Goal: Task Accomplishment & Management: Manage account settings

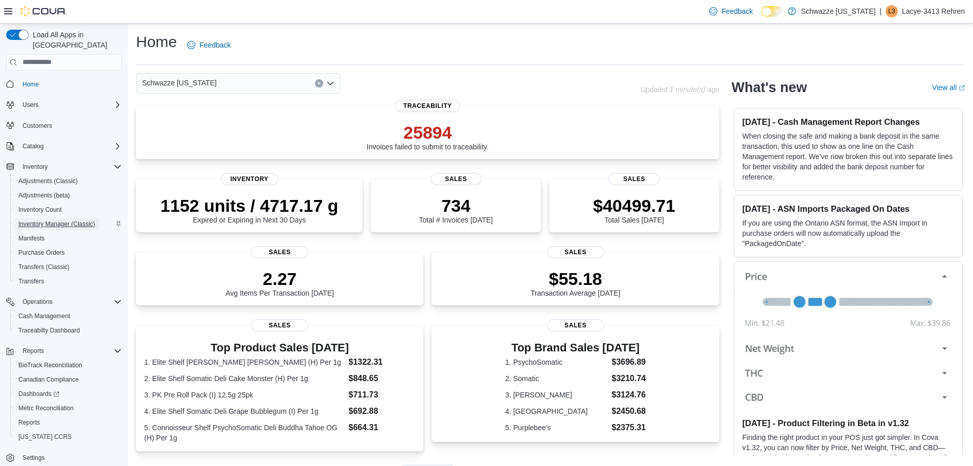
click at [53, 220] on span "Inventory Manager (Classic)" at bounding box center [56, 224] width 77 height 8
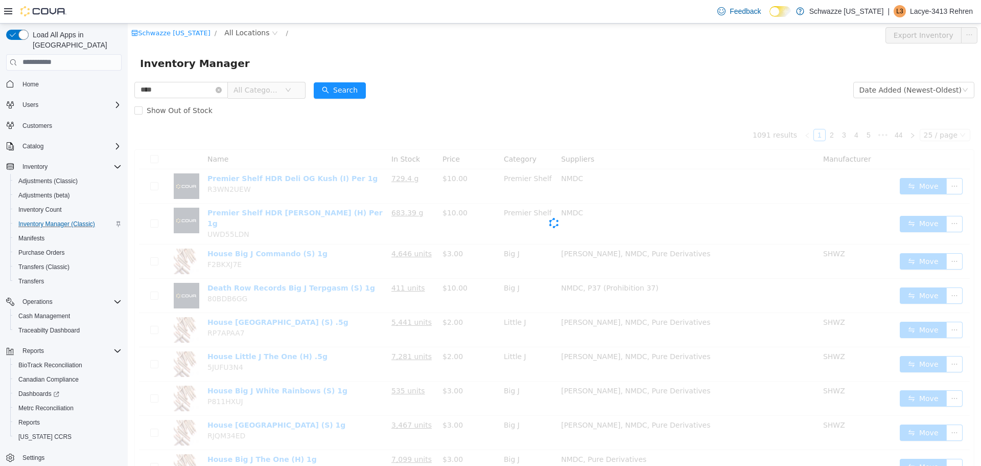
type input "***"
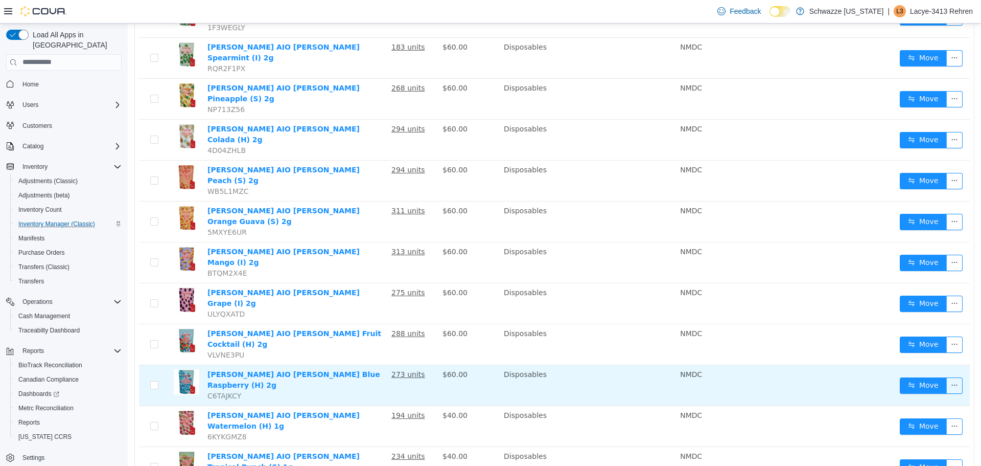
scroll to position [589, 0]
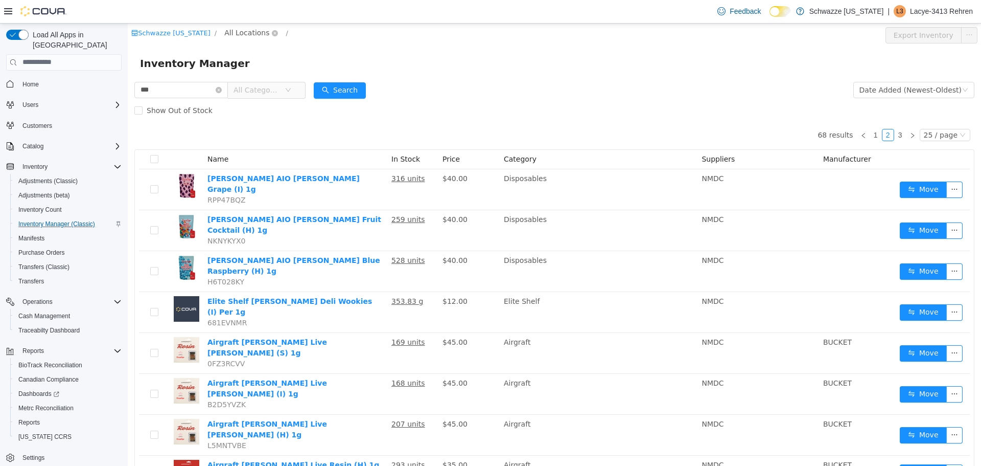
click at [236, 32] on span "All Locations" at bounding box center [246, 32] width 45 height 11
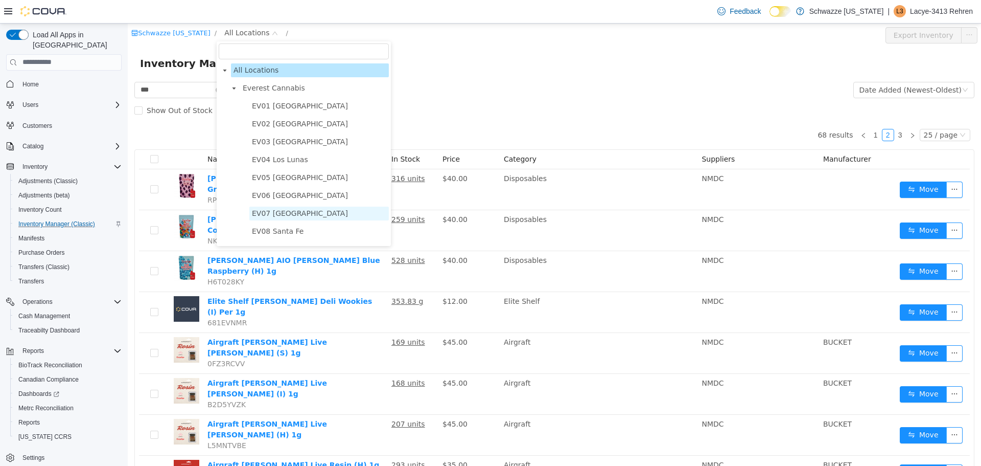
click at [284, 211] on span "EV07 [GEOGRAPHIC_DATA]" at bounding box center [300, 213] width 96 height 8
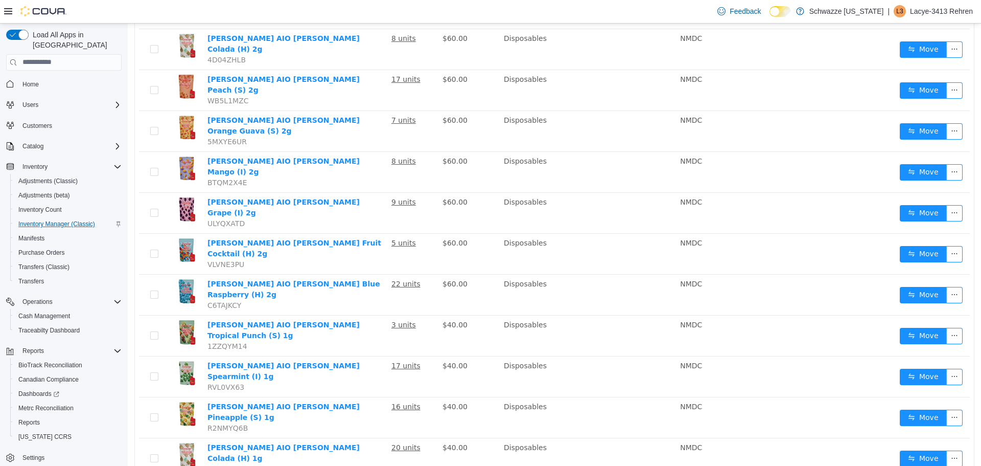
scroll to position [589, 0]
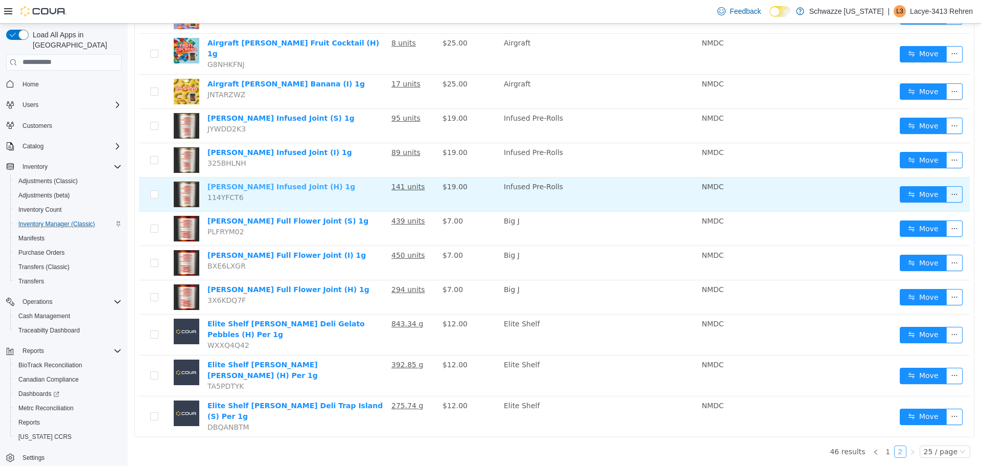
scroll to position [452, 0]
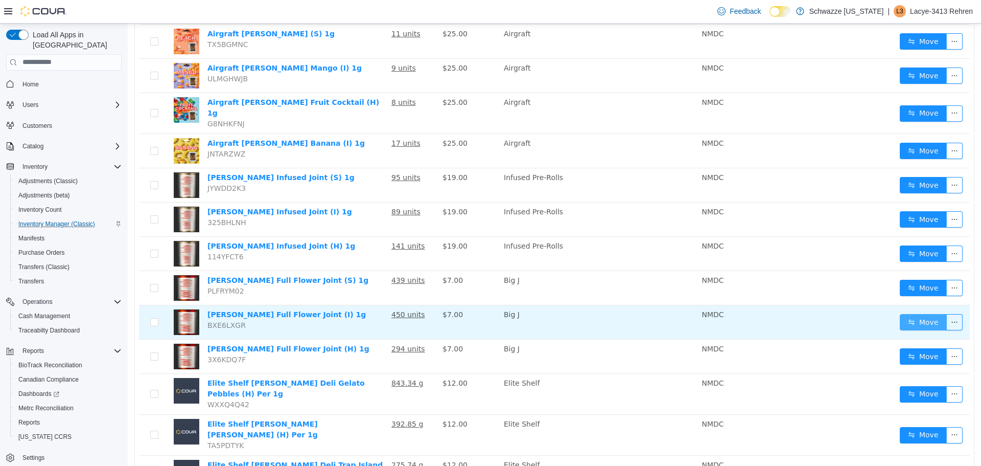
click at [916, 313] on button "Move" at bounding box center [923, 321] width 47 height 16
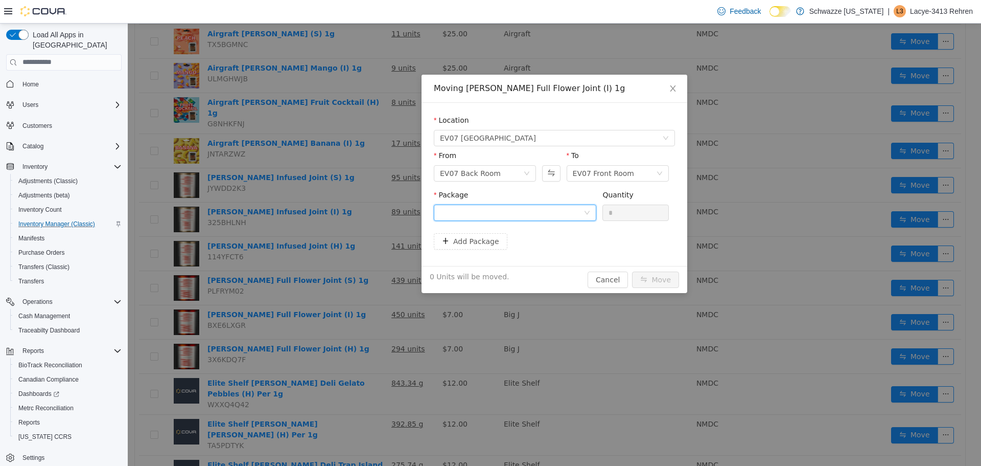
click at [536, 211] on div at bounding box center [512, 211] width 144 height 15
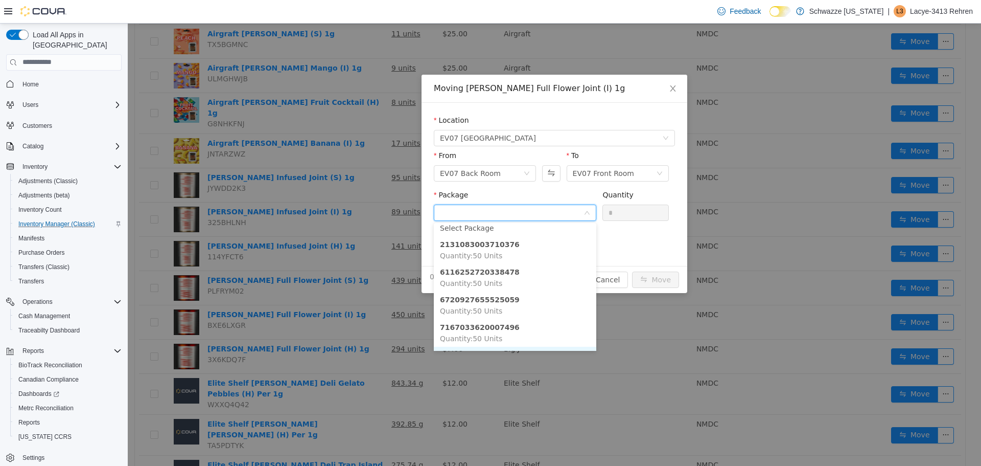
scroll to position [0, 0]
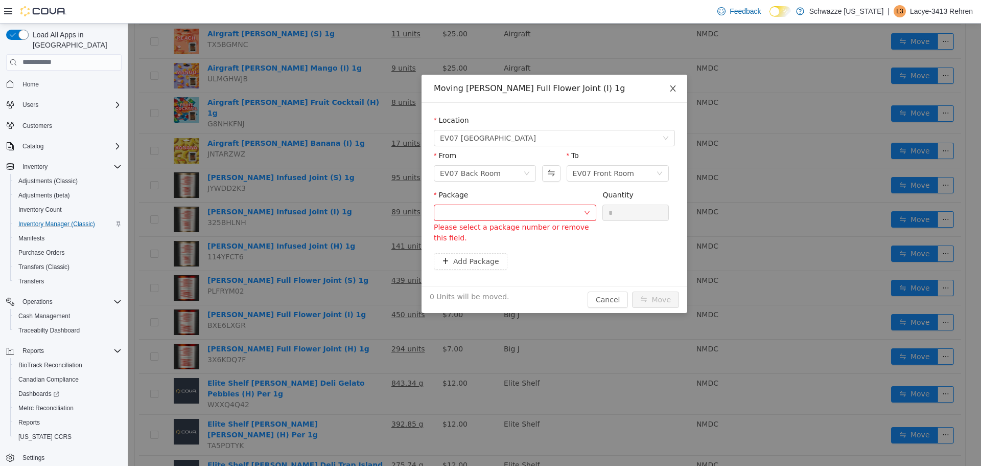
click at [673, 83] on span "Close" at bounding box center [673, 88] width 29 height 29
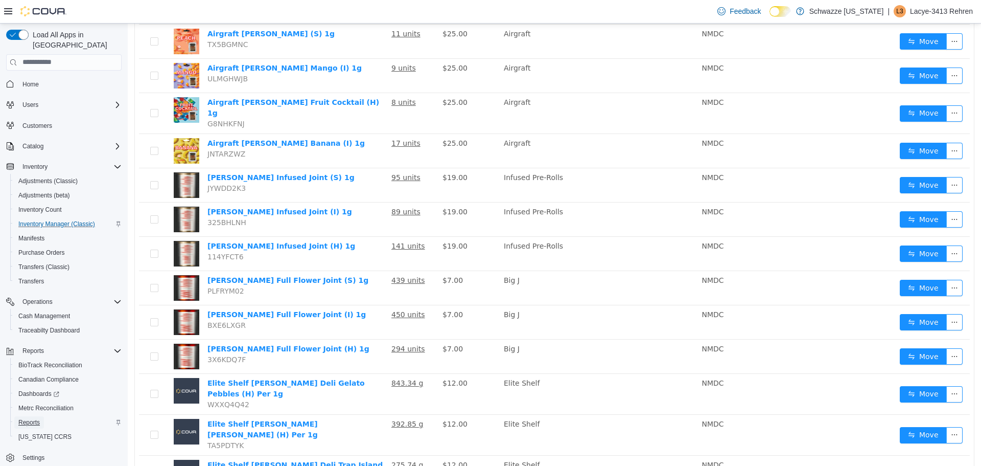
click at [23, 418] on span "Reports" at bounding box center [28, 422] width 21 height 8
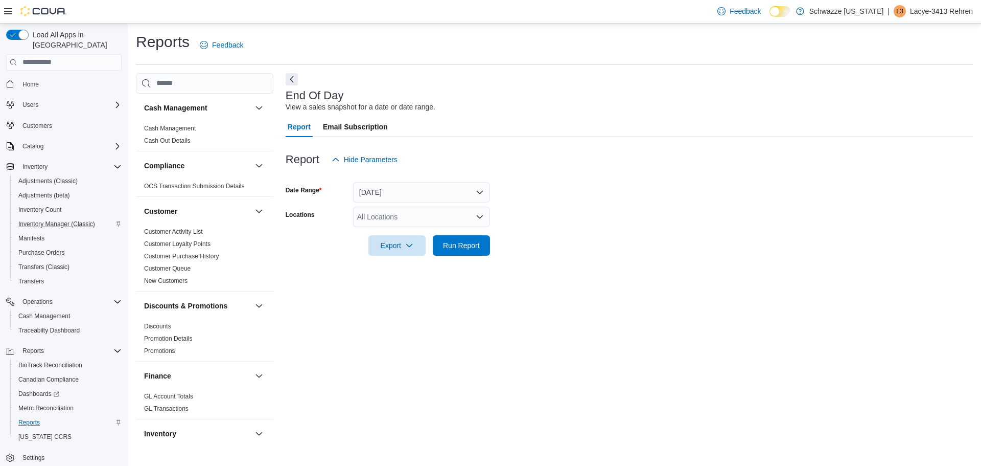
click at [396, 216] on div "All Locations" at bounding box center [421, 217] width 137 height 20
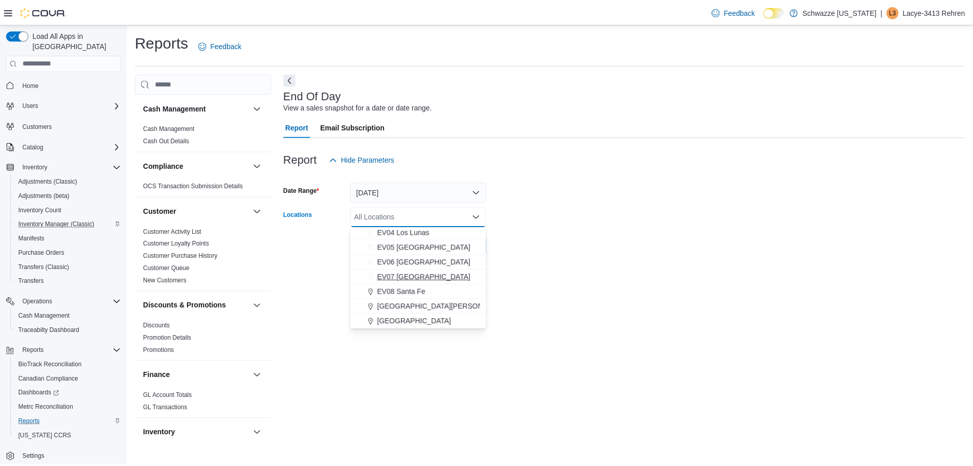
scroll to position [77, 0]
click at [433, 277] on span "EV07 [GEOGRAPHIC_DATA]" at bounding box center [427, 276] width 94 height 10
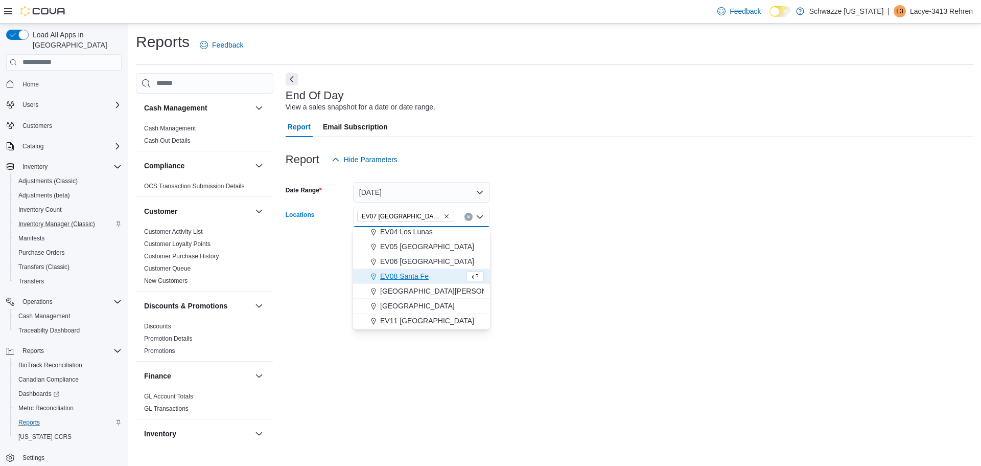
click at [534, 240] on form "Date Range [DATE] Locations [GEOGRAPHIC_DATA] [GEOGRAPHIC_DATA] Combo box. Sele…" at bounding box center [629, 213] width 687 height 86
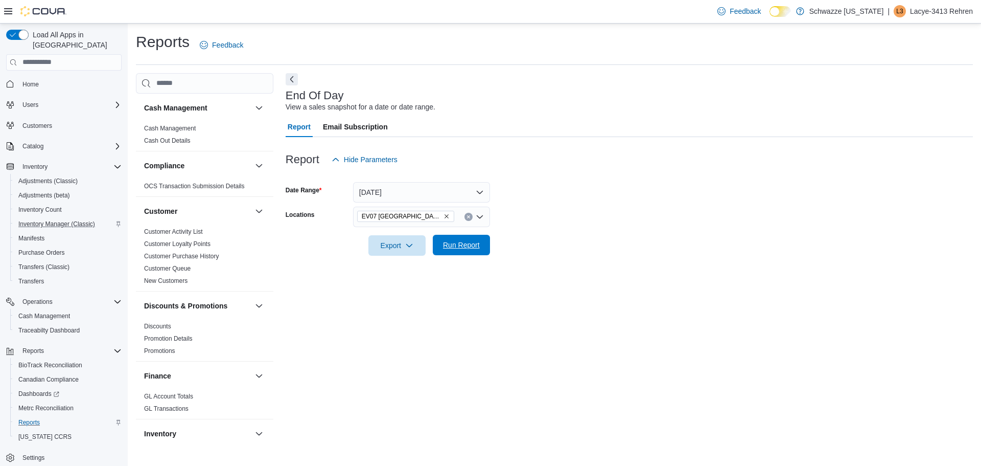
click at [453, 242] on span "Run Report" at bounding box center [461, 245] width 37 height 10
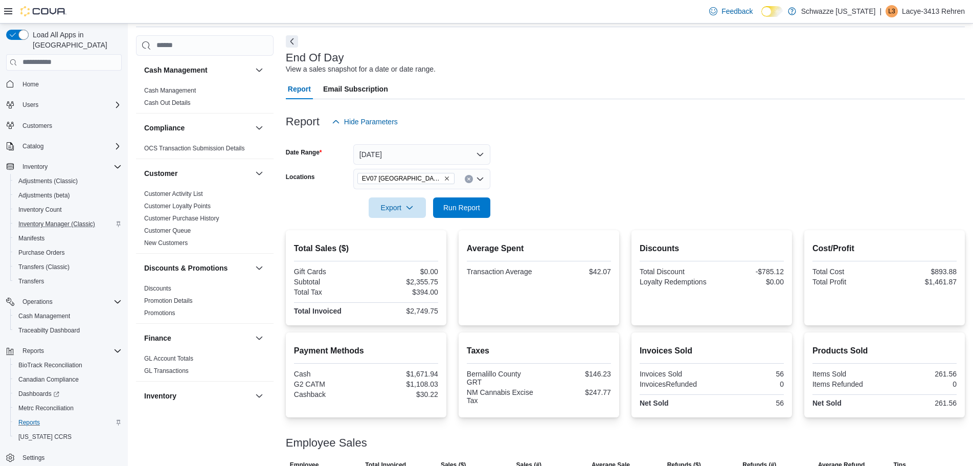
scroll to position [117, 0]
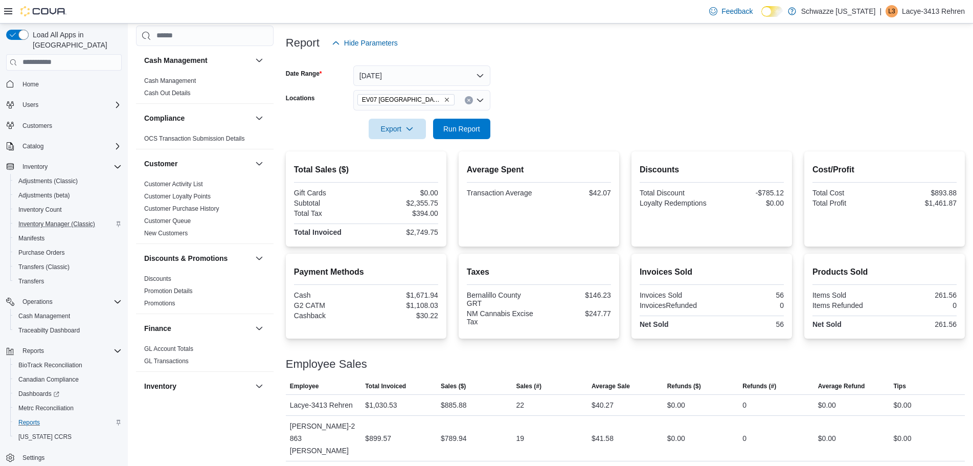
drag, startPoint x: 640, startPoint y: 136, endPoint x: 546, endPoint y: 107, distance: 98.6
click at [640, 135] on form "Date Range [DATE] Locations [GEOGRAPHIC_DATA] [GEOGRAPHIC_DATA] Export Run Repo…" at bounding box center [625, 96] width 679 height 86
click at [479, 132] on span "Run Report" at bounding box center [461, 128] width 37 height 10
drag, startPoint x: 624, startPoint y: 403, endPoint x: 571, endPoint y: 410, distance: 52.6
click at [571, 410] on tr "Employee Lacye-3413 Rehren Total Invoiced $1,030.53 Sales ($) $885.88 Sales (#)…" at bounding box center [625, 404] width 679 height 21
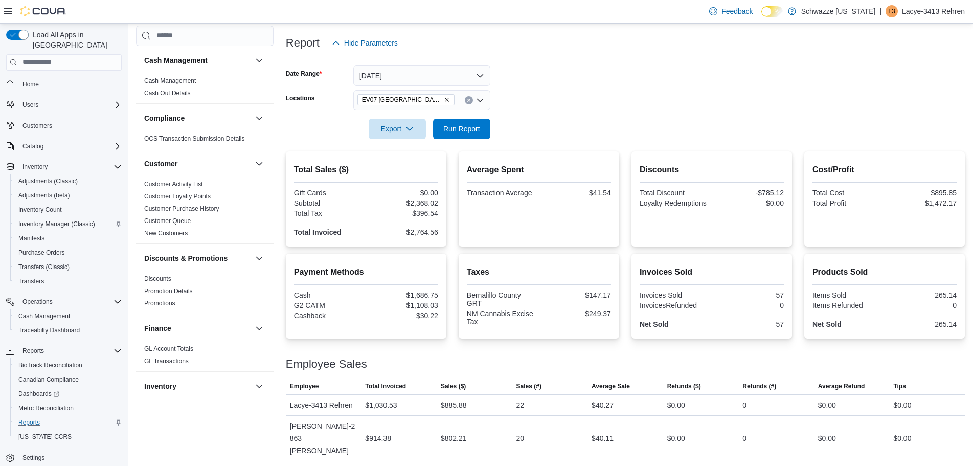
click at [557, 361] on div "Employee Sales" at bounding box center [625, 364] width 679 height 12
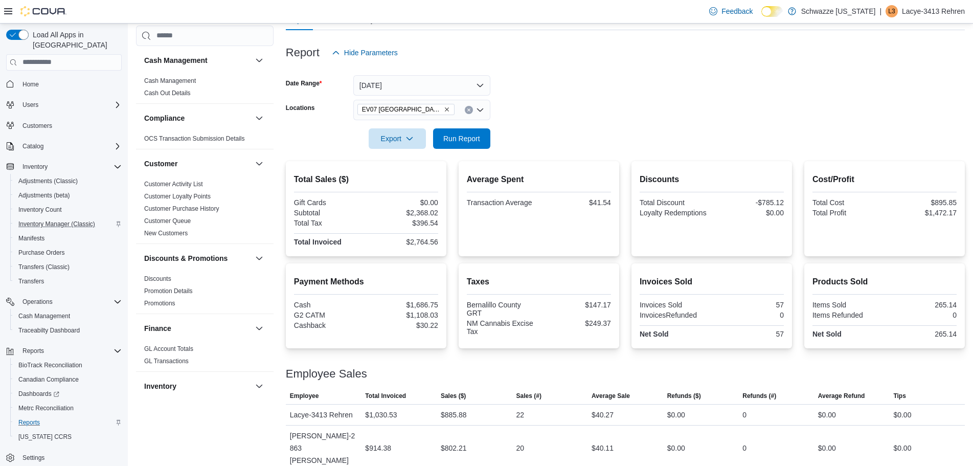
scroll to position [104, 0]
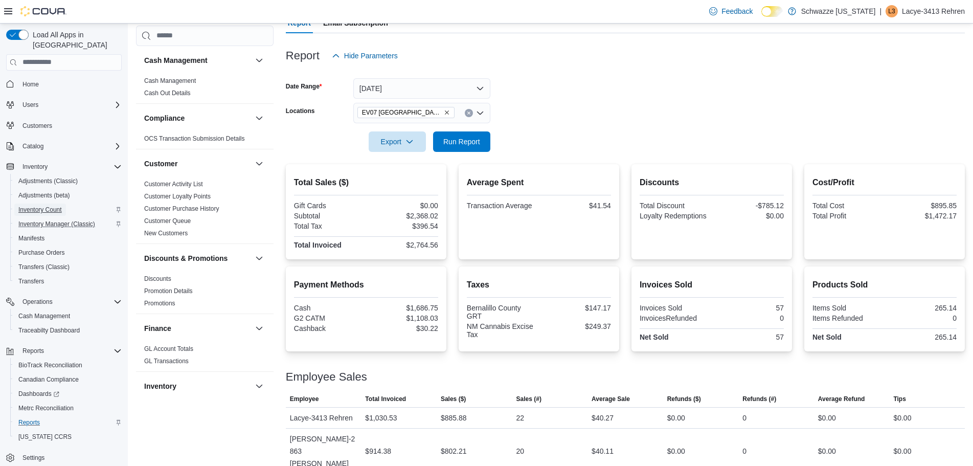
click at [58, 205] on span "Inventory Count" at bounding box center [39, 209] width 43 height 8
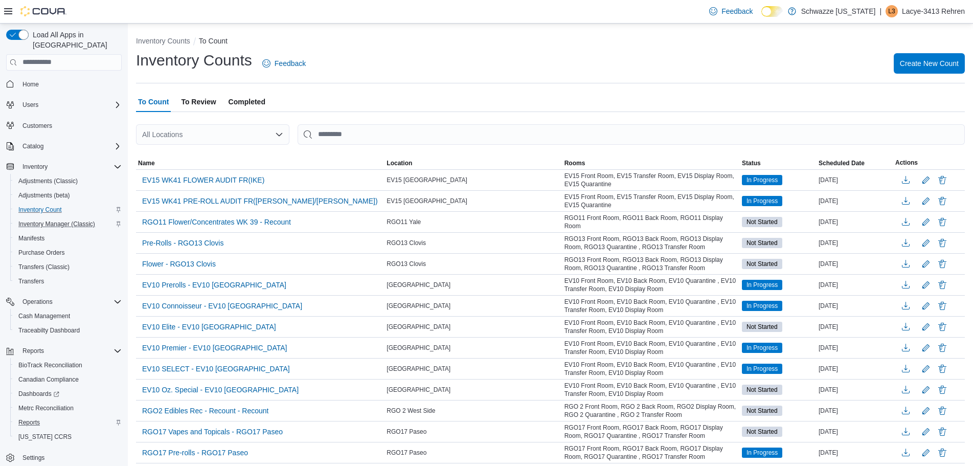
click at [204, 132] on div "All Locations" at bounding box center [212, 134] width 153 height 20
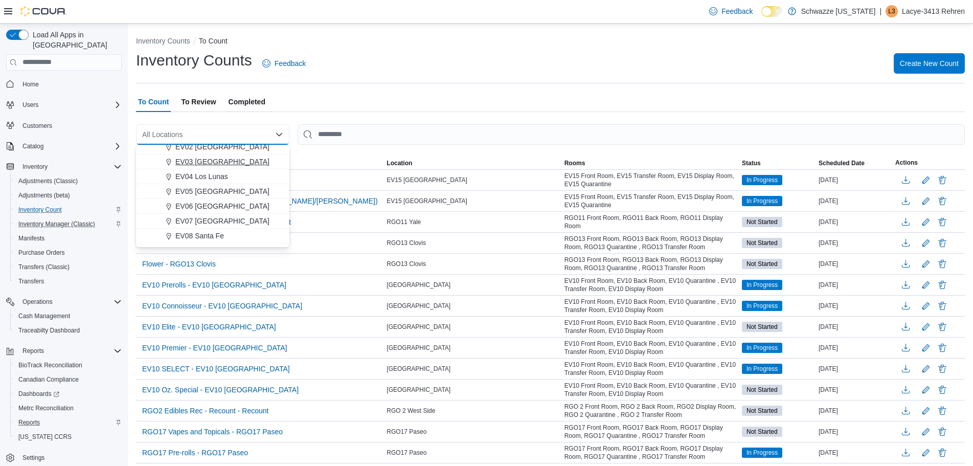
scroll to position [51, 0]
click at [233, 221] on span "EV07 [GEOGRAPHIC_DATA]" at bounding box center [222, 219] width 94 height 10
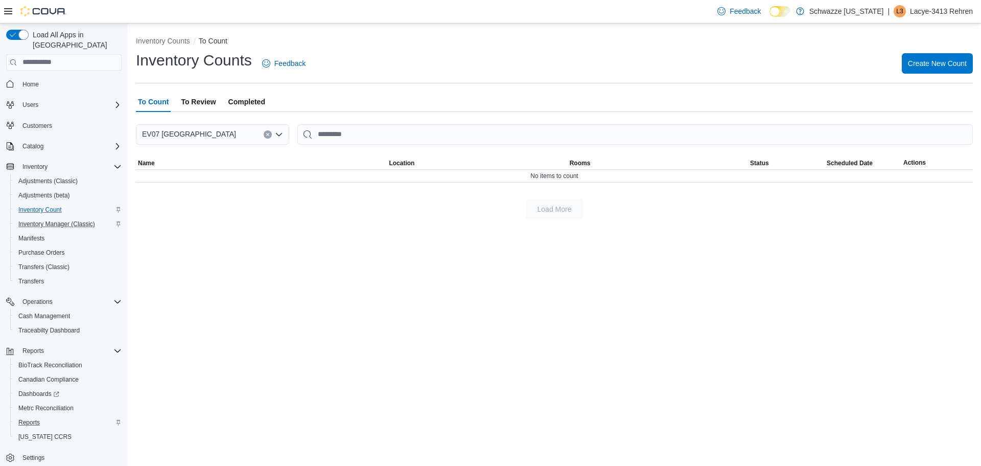
click at [269, 134] on icon "Clear input" at bounding box center [268, 134] width 4 height 4
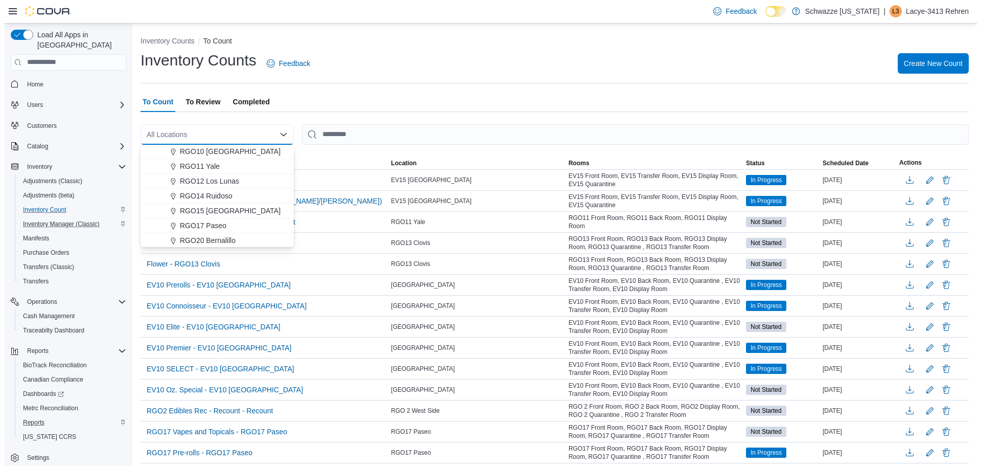
scroll to position [409, 0]
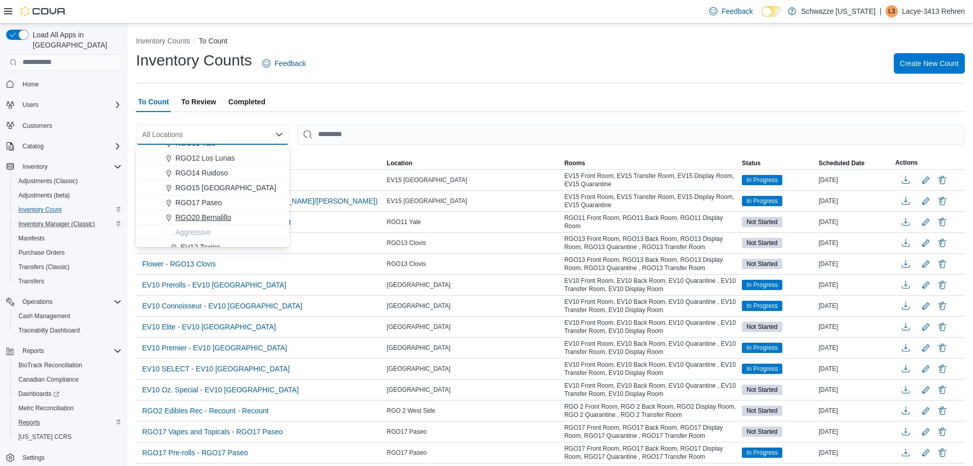
click at [213, 212] on button "RGO20 Bernalillo" at bounding box center [212, 217] width 153 height 15
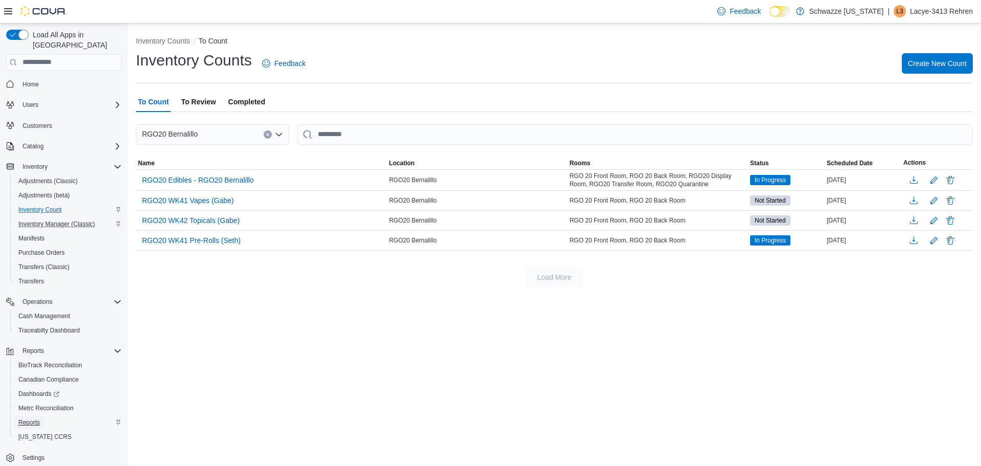
click at [32, 418] on span "Reports" at bounding box center [28, 422] width 21 height 8
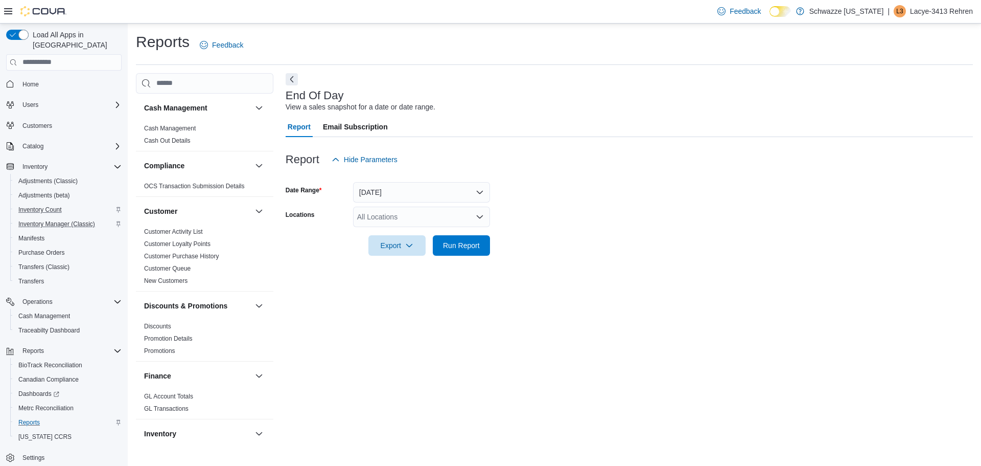
click at [0, 11] on div "Feedback Dark Mode Schwazze [US_STATE] | L3 Lacye-3413 Rehren" at bounding box center [490, 12] width 981 height 24
drag, startPoint x: 2, startPoint y: 11, endPoint x: 9, endPoint y: 16, distance: 8.4
click at [4, 11] on div "Feedback Dark Mode Schwazze [US_STATE] | L3 Lacye-3413 Rehren" at bounding box center [490, 12] width 981 height 24
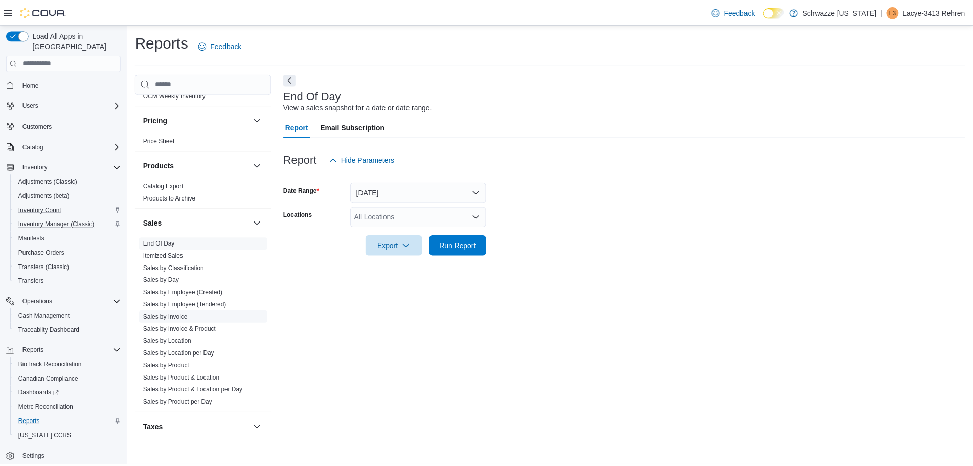
scroll to position [601, 0]
click at [178, 303] on link "Sales by Employee (Tendered)" at bounding box center [186, 301] width 84 height 7
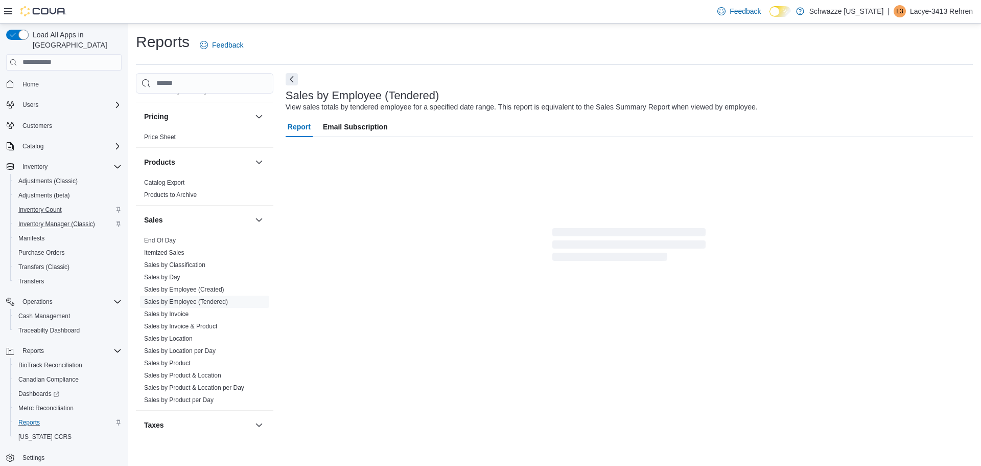
click at [7, 14] on icon at bounding box center [8, 11] width 8 height 6
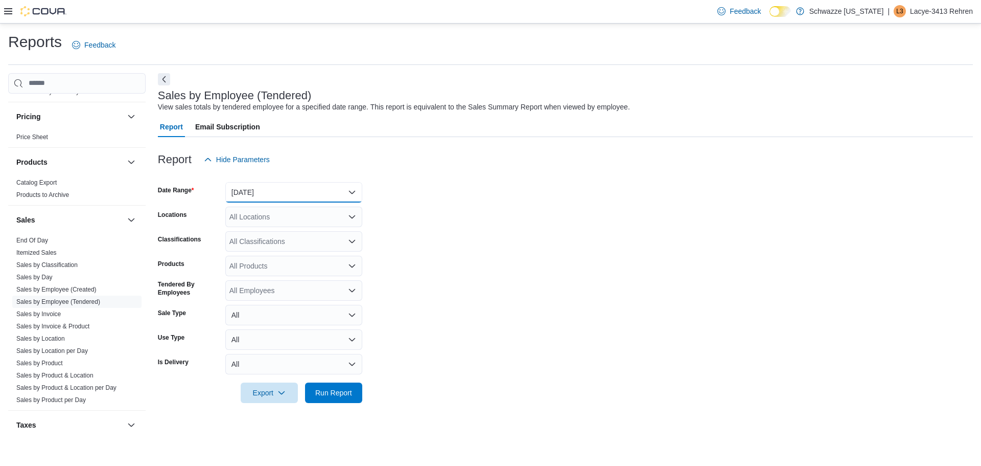
click at [258, 190] on button "[DATE]" at bounding box center [293, 192] width 137 height 20
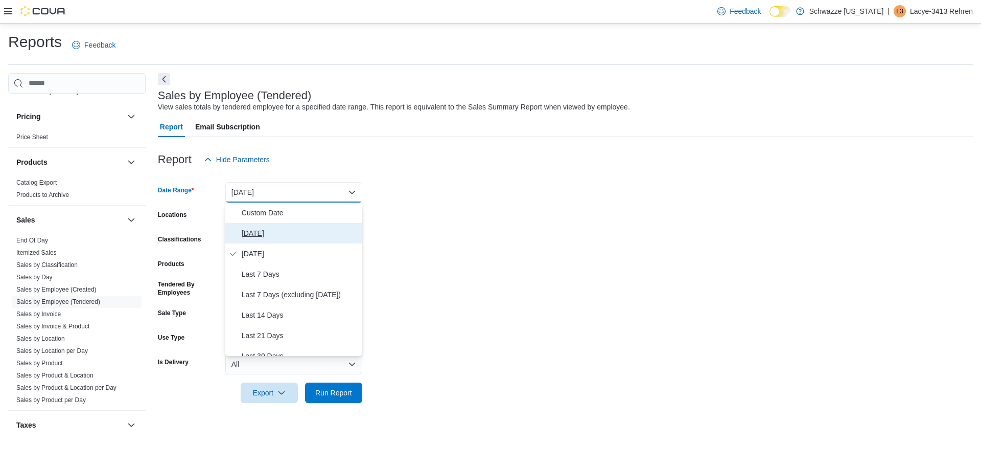
click at [263, 227] on span "[DATE]" at bounding box center [300, 233] width 117 height 12
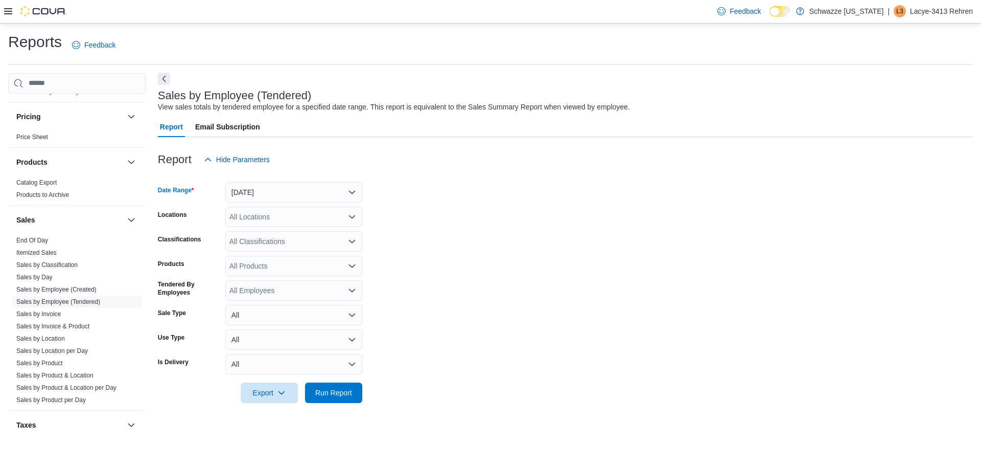
click at [161, 83] on button "Next" at bounding box center [164, 79] width 12 height 12
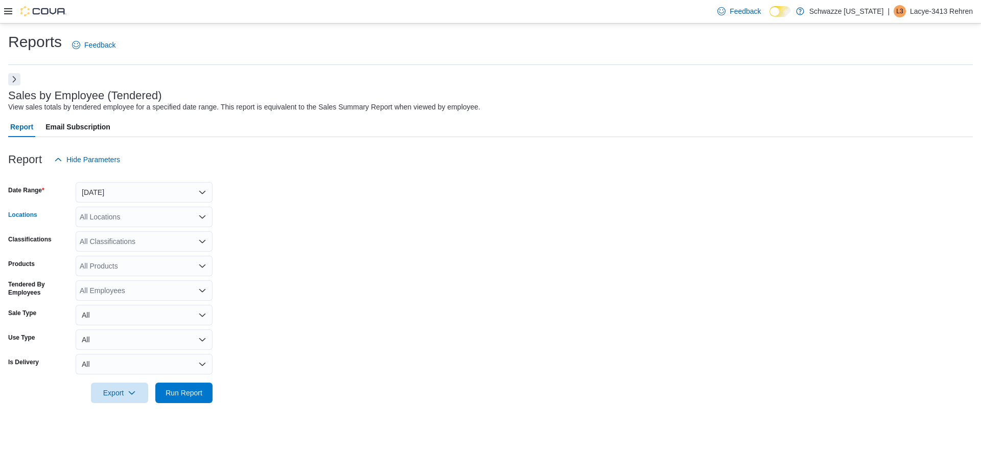
click at [187, 220] on div "All Locations" at bounding box center [144, 217] width 137 height 20
type input "*****"
click at [190, 228] on button "RGO17 Paseo" at bounding box center [144, 234] width 137 height 15
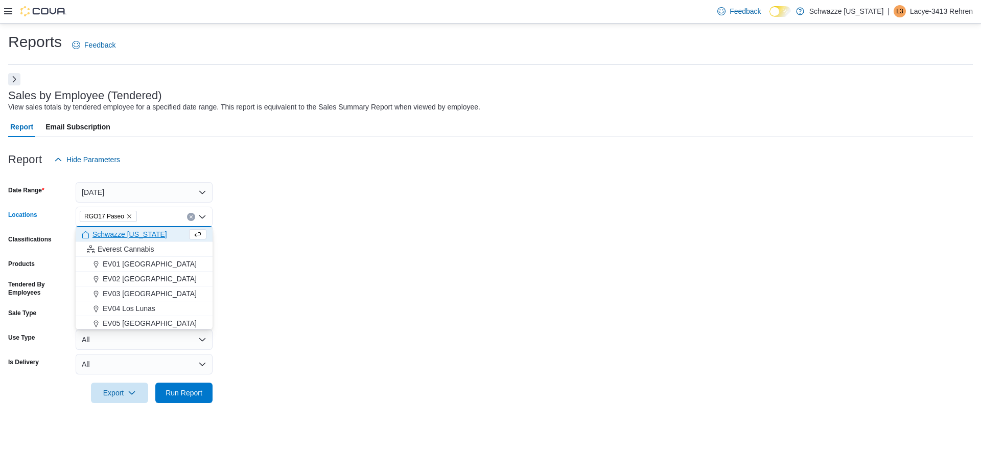
click at [356, 274] on form "Date Range [DATE] Locations RGO17 Paseo Combo box. Selected. RGO17 Paseo. Press…" at bounding box center [490, 286] width 965 height 233
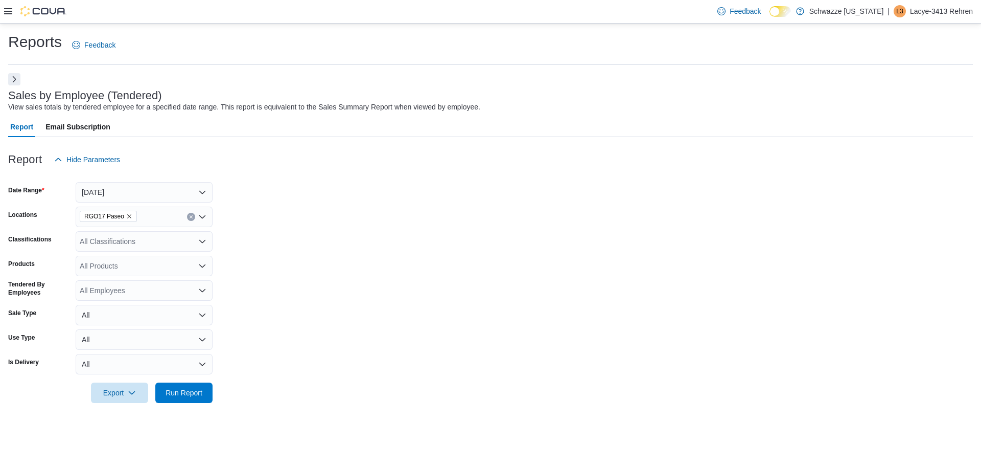
click at [126, 216] on icon "Remove RGO17 Paseo from selection in this group" at bounding box center [129, 216] width 6 height 6
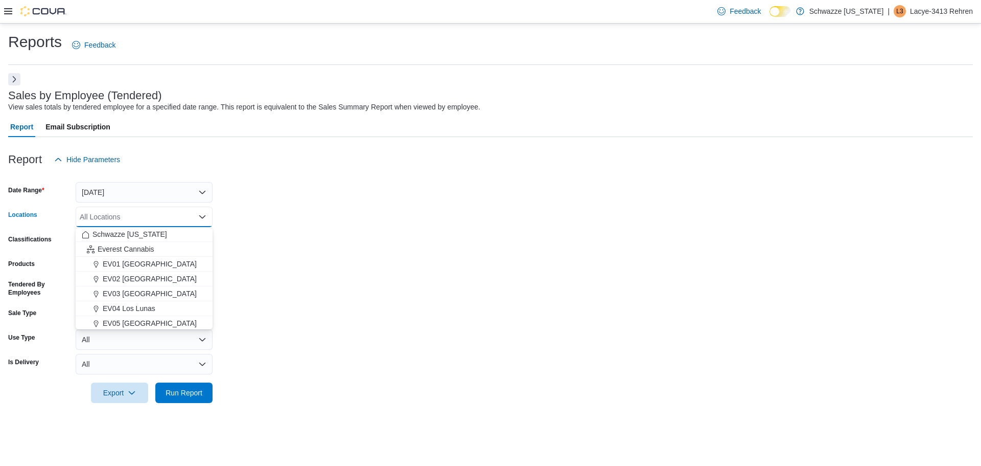
click at [126, 216] on div "All Locations Combo box. Selected. Combo box input. All Locations. Type some te…" at bounding box center [144, 217] width 137 height 20
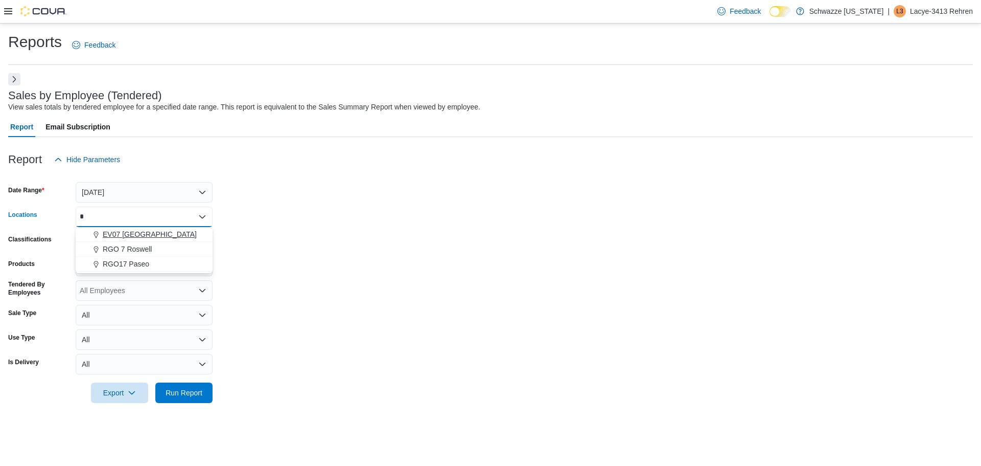
type input "*"
click at [130, 239] on span "EV07 [GEOGRAPHIC_DATA]" at bounding box center [150, 234] width 94 height 10
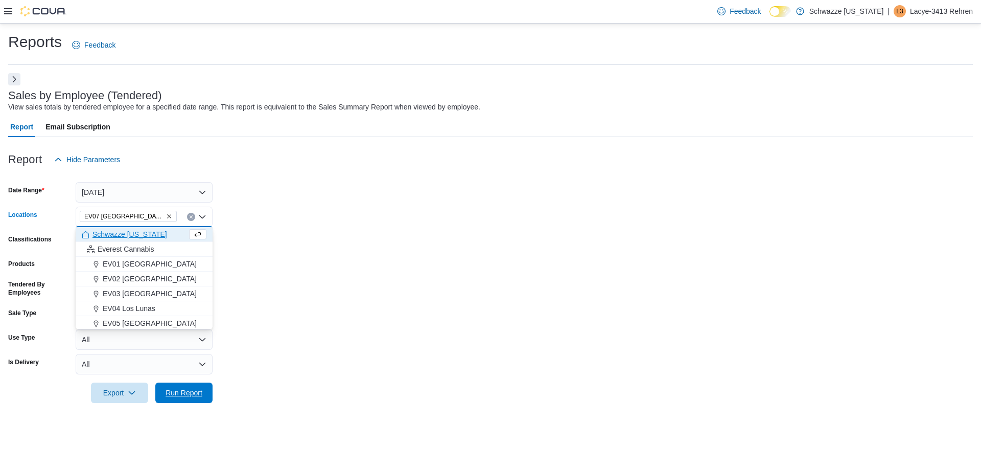
drag, startPoint x: 188, startPoint y: 396, endPoint x: 227, endPoint y: 379, distance: 43.0
click at [188, 396] on span "Run Report" at bounding box center [184, 392] width 37 height 10
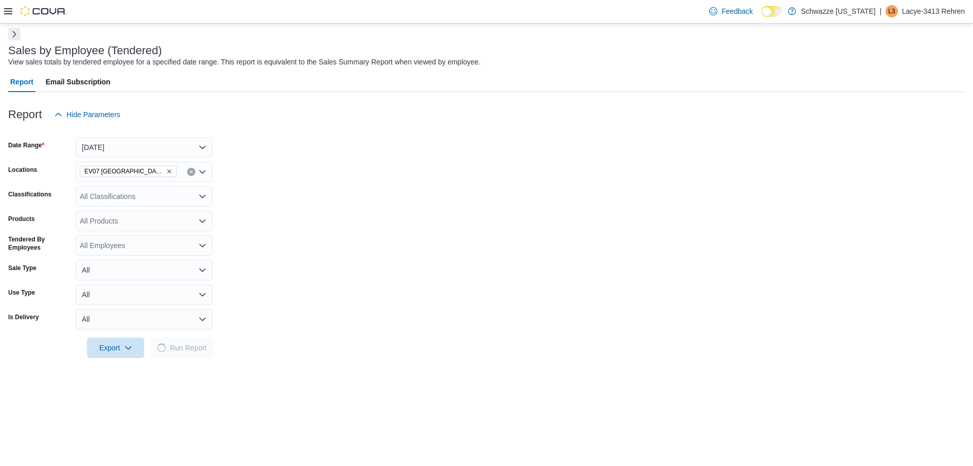
scroll to position [217, 0]
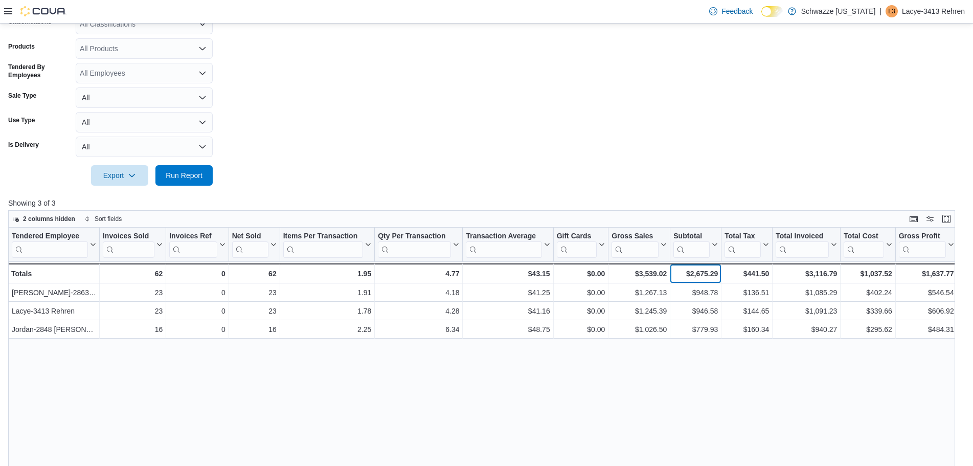
click at [692, 275] on div "$2,675.29" at bounding box center [695, 273] width 44 height 12
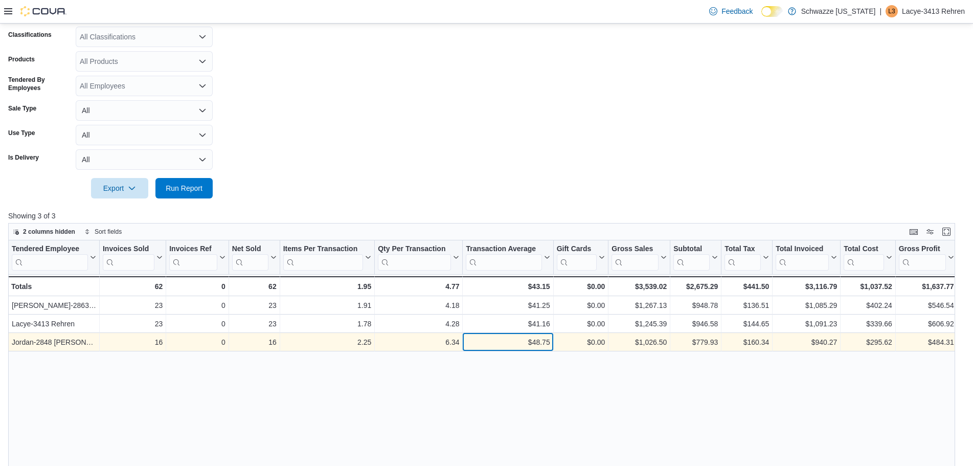
click at [533, 351] on div "$48.75 - Transaction Average, column 7, row 3" at bounding box center [508, 342] width 90 height 18
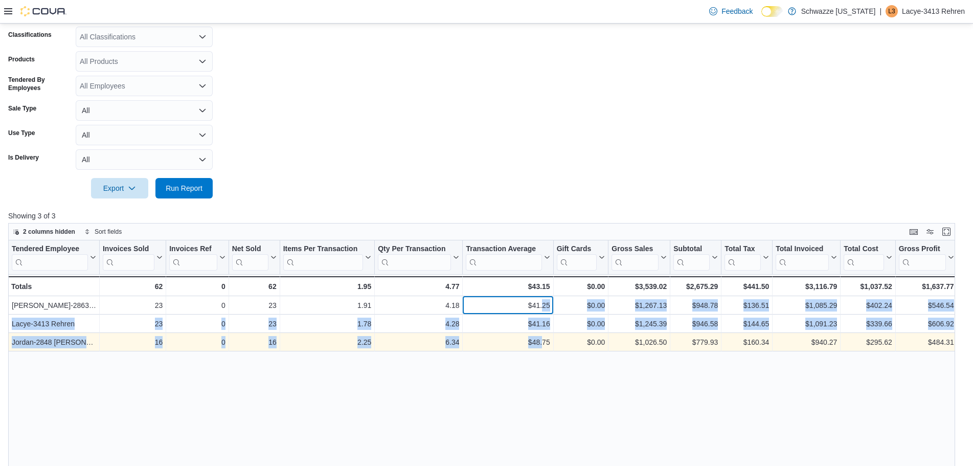
drag, startPoint x: 542, startPoint y: 310, endPoint x: 541, endPoint y: 335, distance: 25.6
click at [541, 335] on div "Tendered Employee Click to view column header actions Invoices Sold Click to vi…" at bounding box center [640, 295] width 1264 height 111
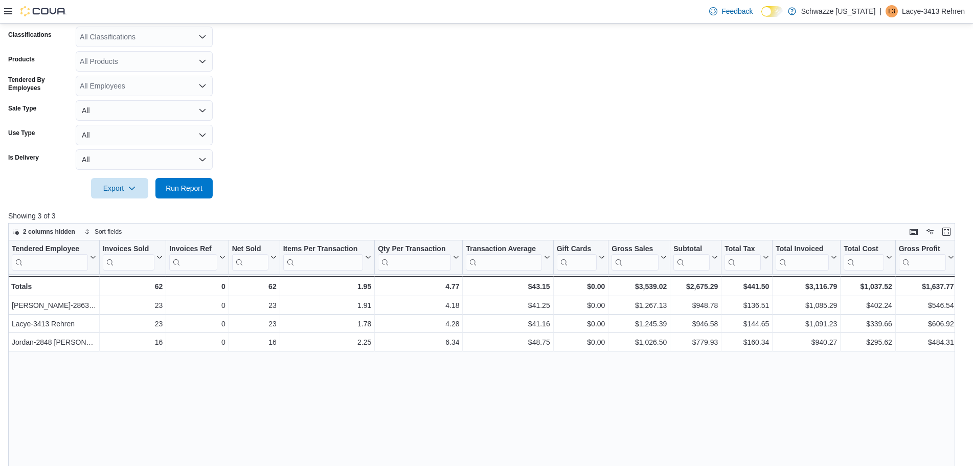
click at [584, 391] on div "Tendered Employee Click to view column header actions Invoices Sold Click to vi…" at bounding box center [485, 417] width 955 height 355
